Goal: Communication & Community: Answer question/provide support

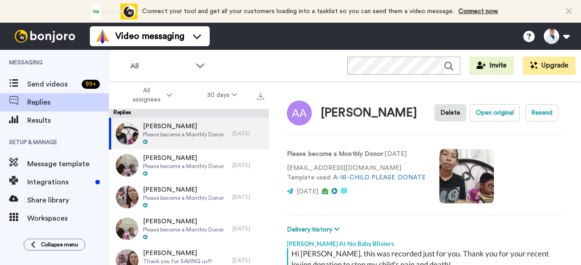
scroll to position [529, 0]
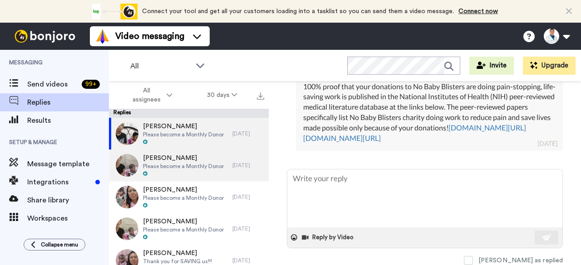
type textarea "x"
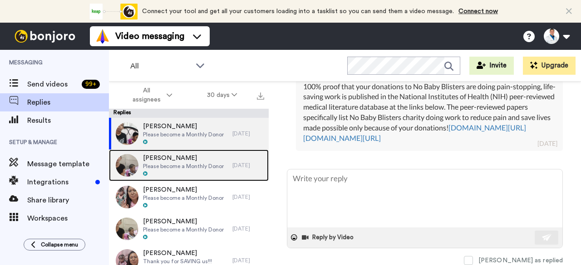
click at [192, 160] on span "[PERSON_NAME]" at bounding box center [183, 158] width 81 height 9
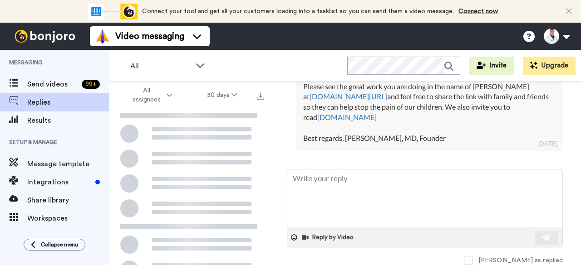
scroll to position [306, 0]
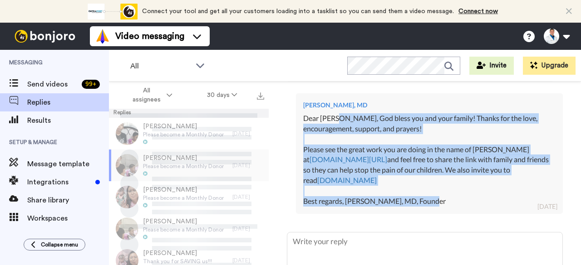
drag, startPoint x: 452, startPoint y: 217, endPoint x: 335, endPoint y: 126, distance: 148.3
click at [335, 126] on div "Dr. Aaron Tabor, MD Dear Joe, God bless you and your family! Thanks for the lov…" at bounding box center [429, 153] width 267 height 121
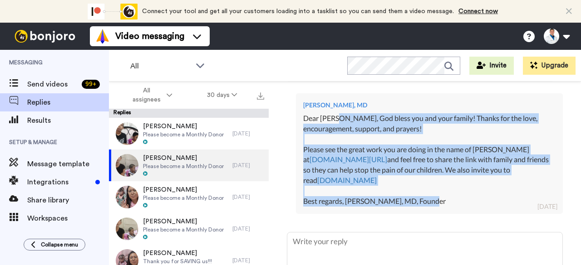
copy div "God bless you and your family! Thanks for the love, encouragement, support, and…"
click at [335, 126] on div "Dear Joe, God bless you and your family! Thanks for the love, encouragement, su…" at bounding box center [429, 159] width 252 height 93
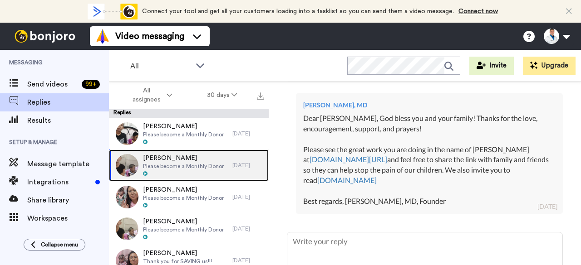
click at [219, 166] on span "Please become a Monthly Donor" at bounding box center [183, 166] width 81 height 7
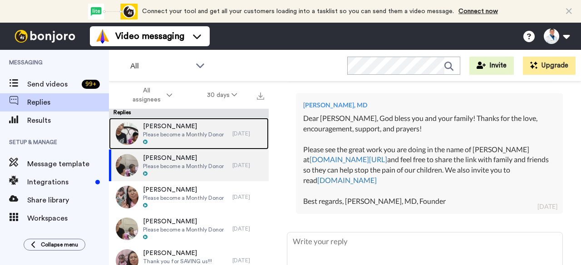
click at [232, 126] on div "Anatole Arnaud Please become a Monthly Donor 1 day ago" at bounding box center [189, 134] width 160 height 32
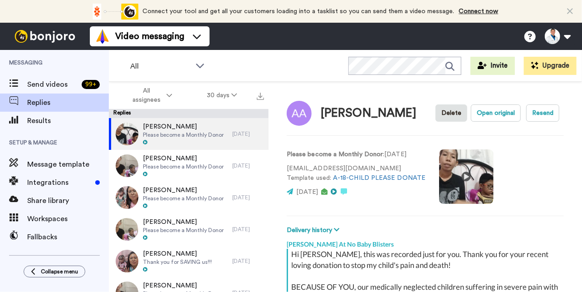
type textarea "x"
